Goal: Information Seeking & Learning: Learn about a topic

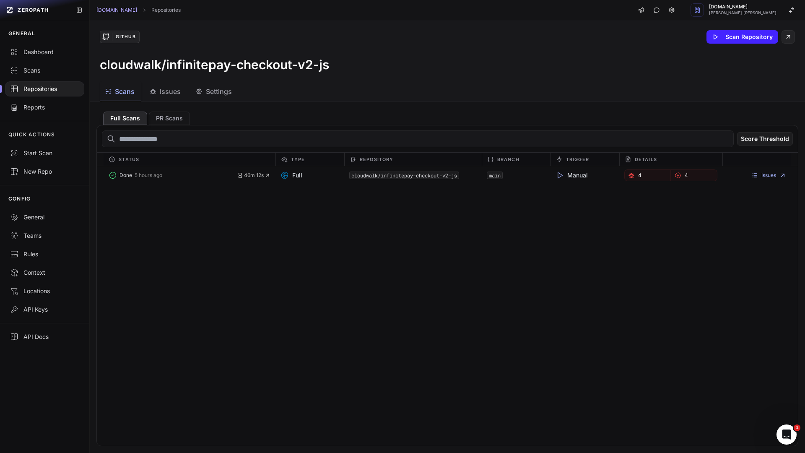
click at [43, 91] on div "Repositories" at bounding box center [44, 89] width 69 height 8
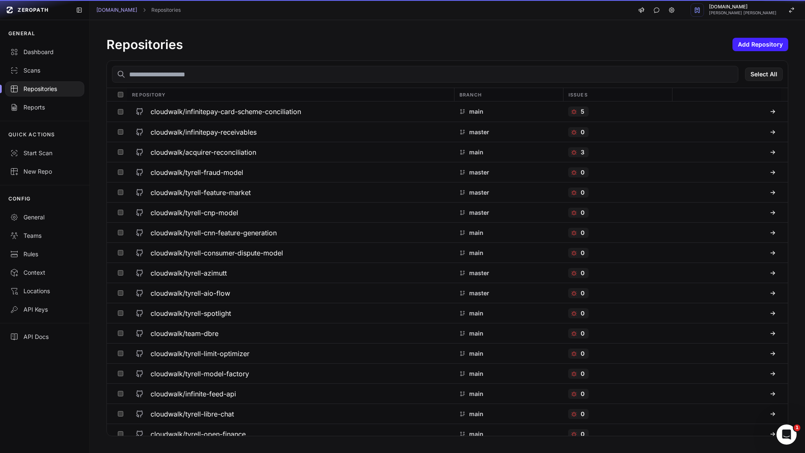
click at [45, 87] on div "Repositories" at bounding box center [44, 89] width 69 height 8
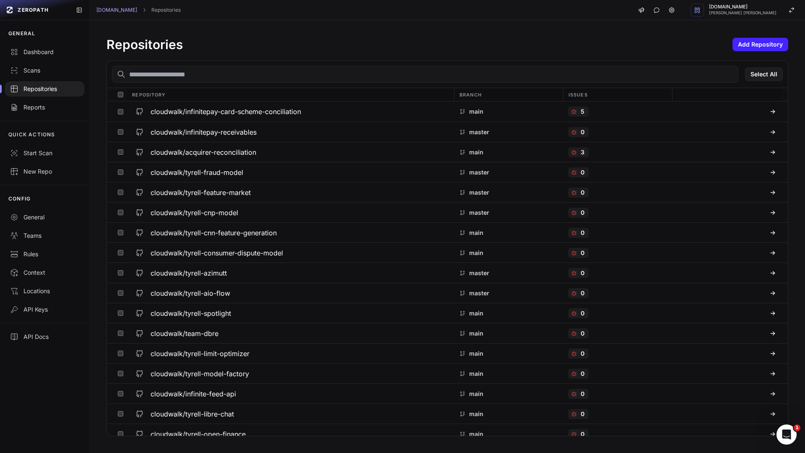
click at [196, 70] on input "text" at bounding box center [425, 74] width 626 height 17
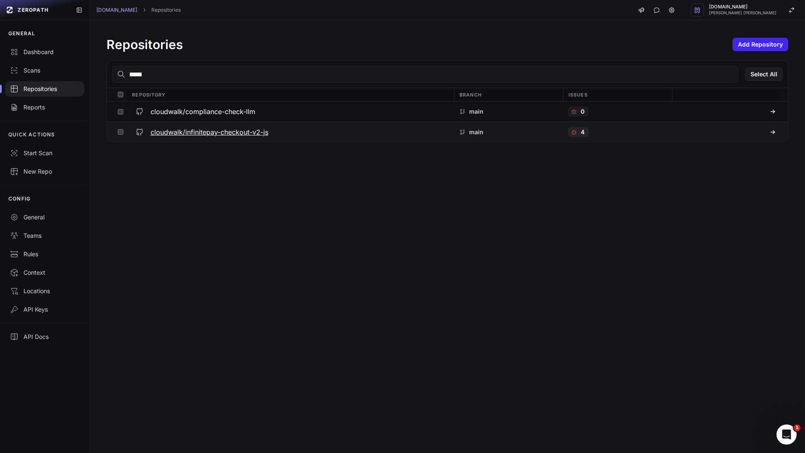
type input "*****"
click at [239, 134] on h3 "cloudwalk/infinitepay-checkout-v2-js" at bounding box center [209, 132] width 118 height 10
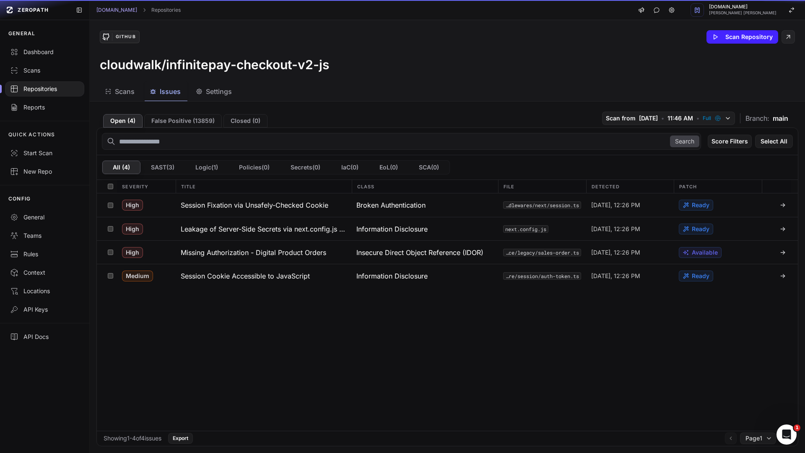
click at [170, 92] on span "Issues" at bounding box center [170, 91] width 21 height 10
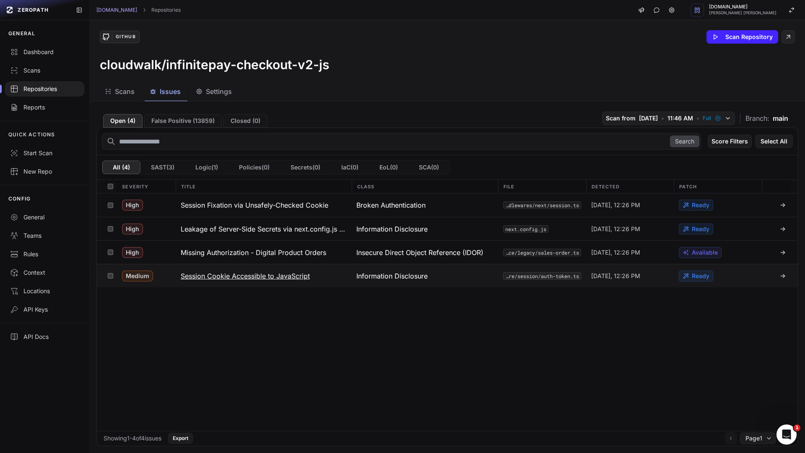
click at [241, 278] on h3 "Session Cookie Accessible to JavaScript" at bounding box center [245, 276] width 129 height 10
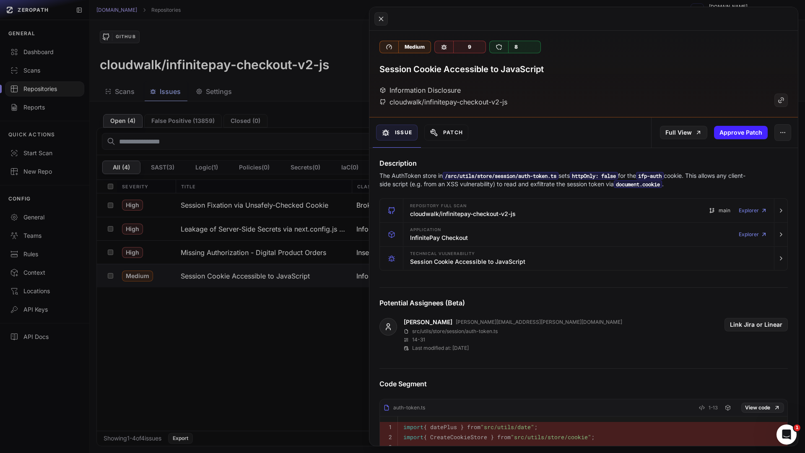
click at [312, 340] on button at bounding box center [402, 226] width 805 height 453
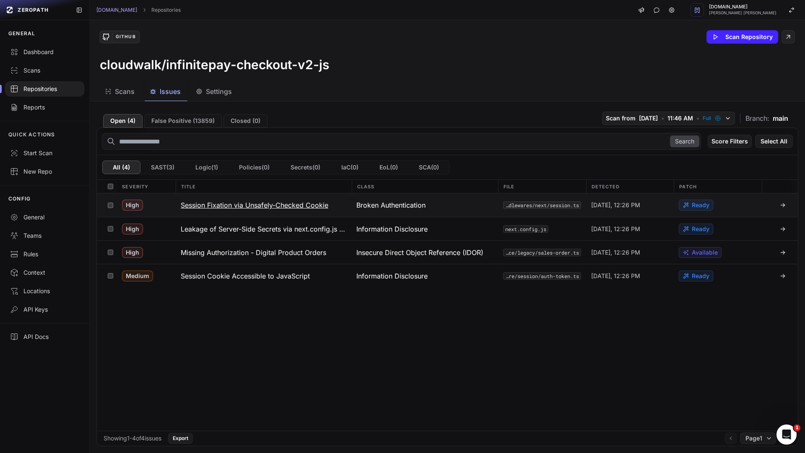
click at [217, 204] on h3 "Session Fixation via Unsafely-Checked Cookie" at bounding box center [255, 205] width 148 height 10
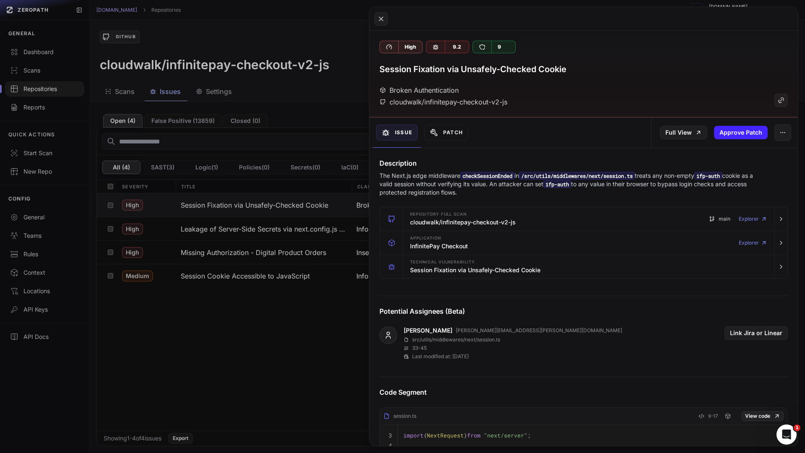
click at [263, 325] on button at bounding box center [402, 226] width 805 height 453
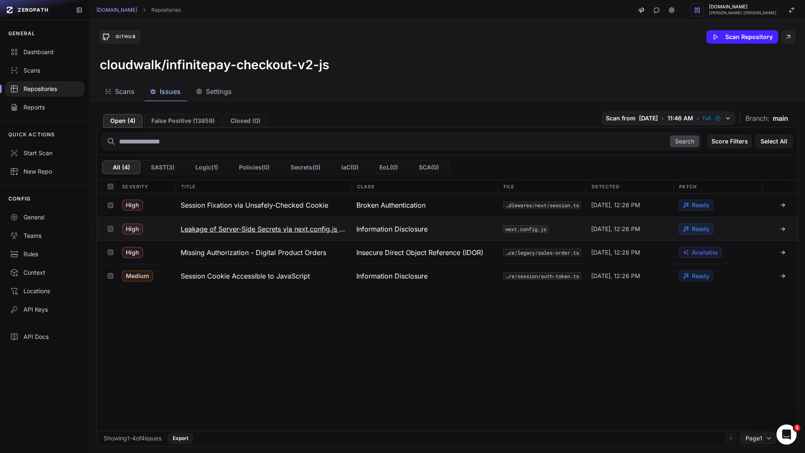
click at [239, 232] on h3 "Leakage of Server-Side Secrets via next.config.js env" at bounding box center [264, 229] width 166 height 10
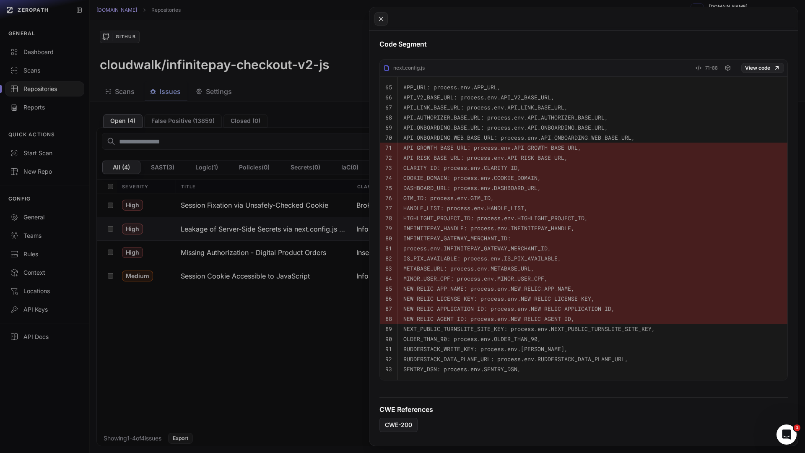
scroll to position [80, 0]
